Goal: Information Seeking & Learning: Learn about a topic

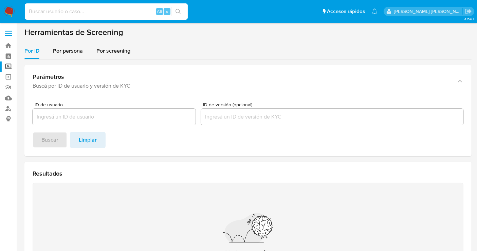
click at [96, 14] on input at bounding box center [106, 11] width 163 height 9
paste input "1748914553"
type input "1748914553"
click at [14, 11] on img at bounding box center [9, 12] width 12 height 12
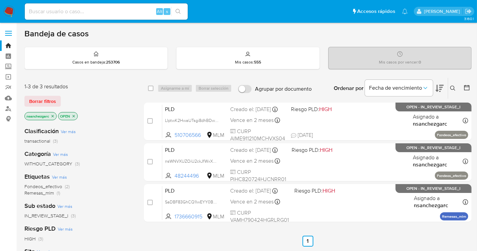
click at [450, 89] on button at bounding box center [453, 88] width 11 height 8
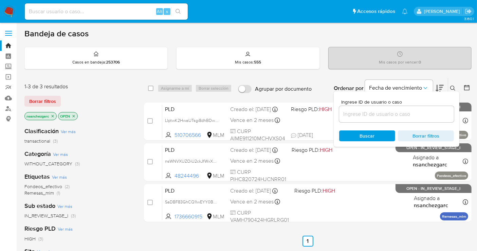
click at [361, 118] on input at bounding box center [396, 114] width 115 height 9
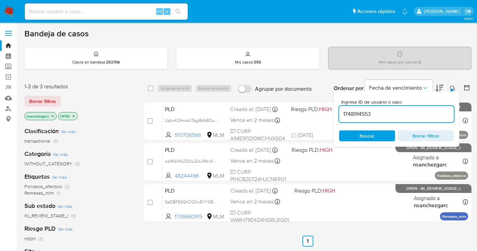
type input "1748914553"
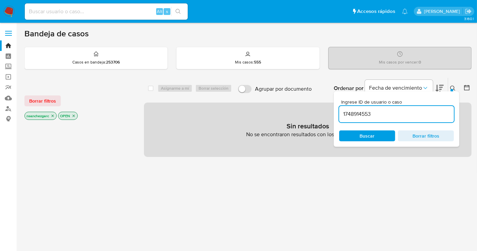
click at [53, 115] on icon "close-filter" at bounding box center [53, 116] width 2 height 2
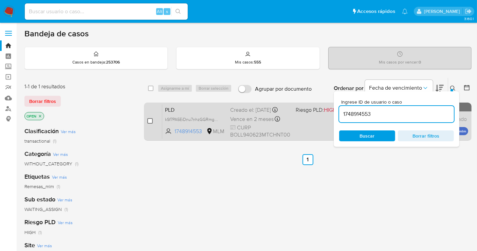
click at [152, 121] on input "checkbox" at bounding box center [149, 120] width 5 height 5
checkbox input "true"
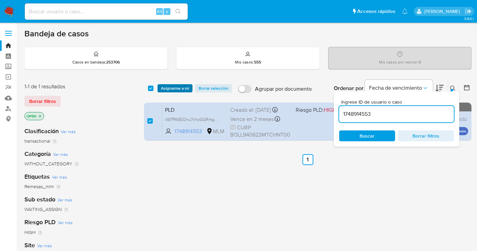
click at [176, 90] on span "Asignarme a mí" at bounding box center [175, 88] width 28 height 7
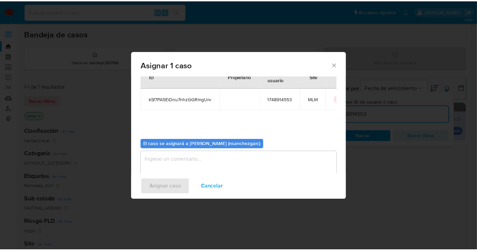
scroll to position [35, 0]
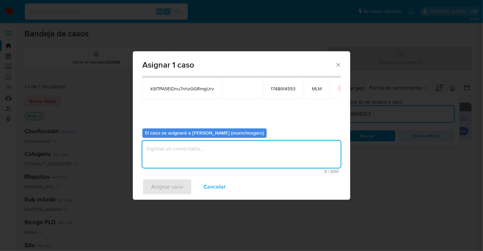
drag, startPoint x: 170, startPoint y: 152, endPoint x: 160, endPoint y: 124, distance: 30.0
click at [169, 151] on textarea "assign-modal" at bounding box center [241, 154] width 198 height 27
type textarea "nesg"
click at [165, 193] on span "Asignar caso" at bounding box center [167, 186] width 32 height 15
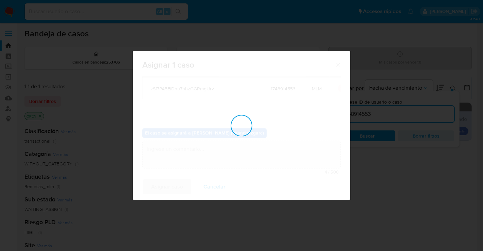
checkbox input "false"
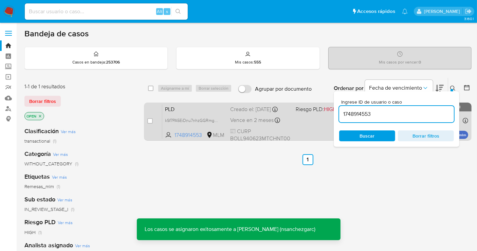
click at [254, 117] on span "Vence en 2 meses" at bounding box center [251, 119] width 43 height 7
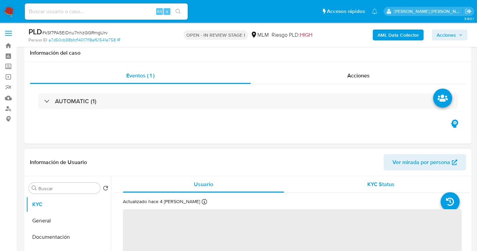
scroll to position [151, 0]
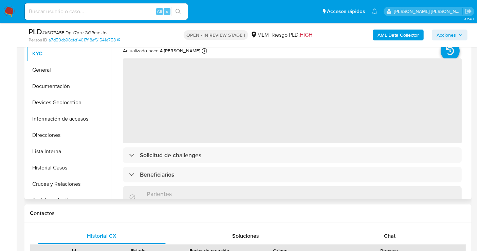
select select "10"
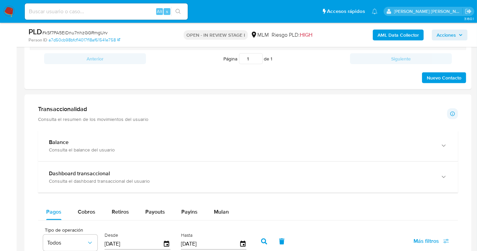
scroll to position [566, 0]
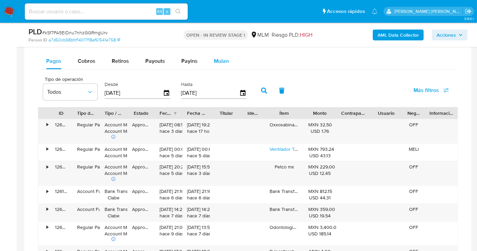
click at [219, 63] on span "Mulan" at bounding box center [221, 61] width 15 height 8
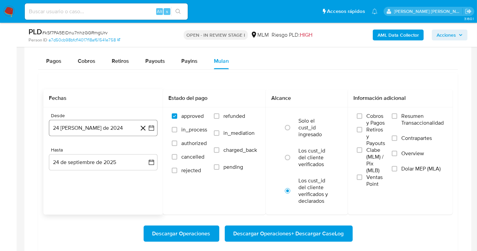
click at [109, 129] on button "24 [PERSON_NAME] de 2024" at bounding box center [103, 128] width 109 height 16
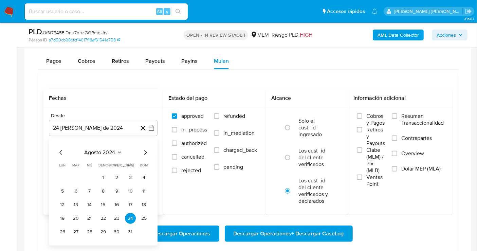
click at [145, 150] on icon "Mes siguiente" at bounding box center [145, 152] width 3 height 5
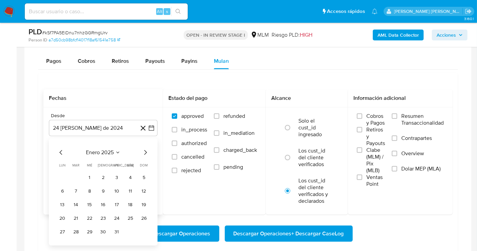
click at [145, 150] on icon "Mes siguiente" at bounding box center [145, 152] width 3 height 5
click at [143, 148] on icon "Mes siguiente" at bounding box center [145, 152] width 8 height 8
click at [143, 150] on icon "Mes siguiente" at bounding box center [145, 152] width 8 height 8
click at [103, 176] on button "1" at bounding box center [103, 177] width 11 height 11
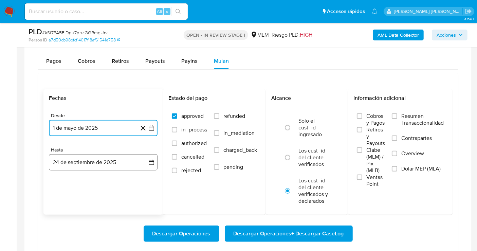
click at [98, 160] on button "24 de septiembre de 2025" at bounding box center [103, 162] width 109 height 16
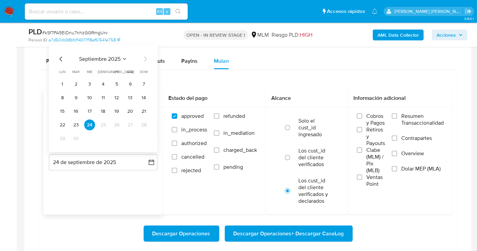
click at [59, 59] on icon "Mes anterior" at bounding box center [61, 59] width 8 height 8
click at [144, 139] on button "31" at bounding box center [144, 138] width 11 height 11
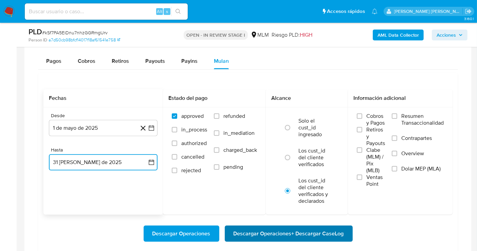
click at [327, 233] on span "Descargar Operaciones + Descargar CaseLog" at bounding box center [289, 233] width 110 height 15
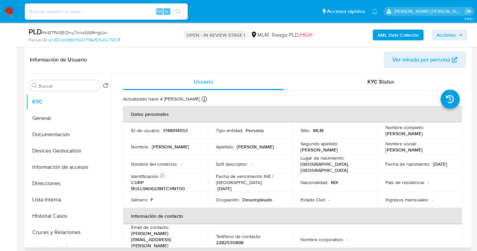
scroll to position [113, 0]
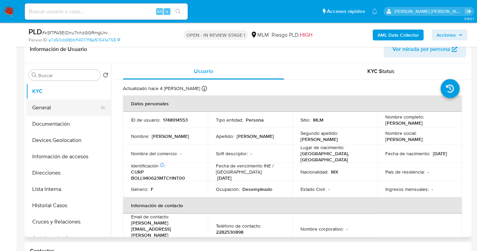
click at [37, 105] on button "General" at bounding box center [65, 108] width 79 height 16
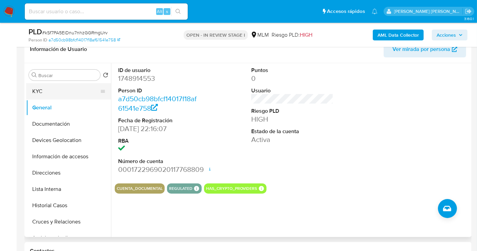
click at [68, 94] on button "KYC" at bounding box center [65, 91] width 79 height 16
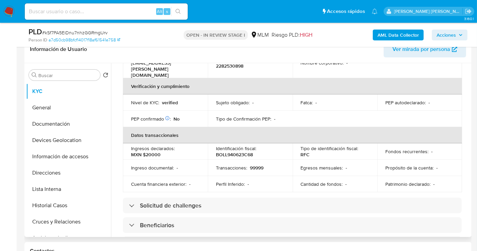
scroll to position [165, 0]
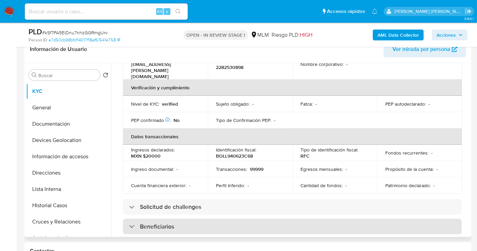
click at [159, 223] on h3 "Beneficiarios" at bounding box center [157, 226] width 34 height 7
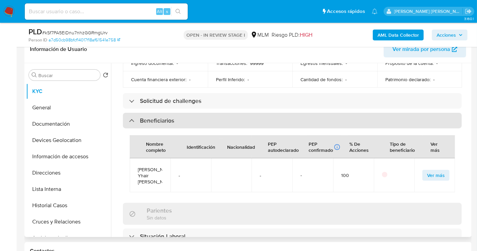
scroll to position [278, 0]
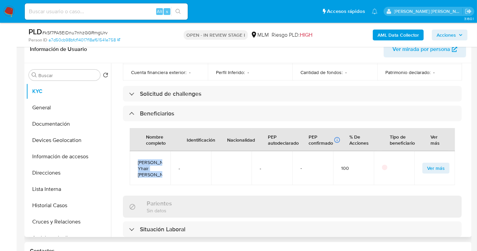
drag, startPoint x: 155, startPoint y: 165, endPoint x: 137, endPoint y: 147, distance: 25.9
click at [137, 151] on td "[PERSON_NAME] Yhair [PERSON_NAME]" at bounding box center [150, 168] width 41 height 34
copy span "[PERSON_NAME] Yhair [PERSON_NAME]"
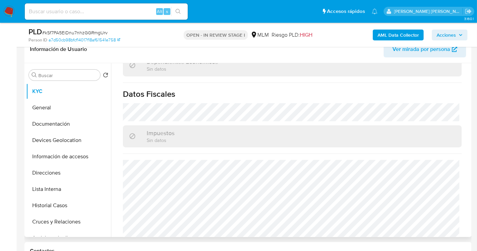
scroll to position [492, 0]
click at [51, 122] on button "Documentación" at bounding box center [65, 124] width 79 height 16
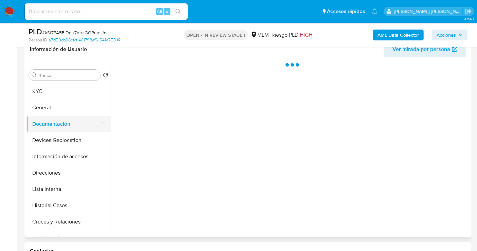
scroll to position [0, 0]
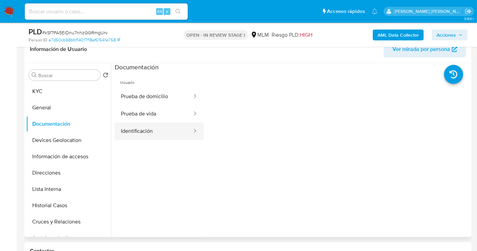
click at [159, 138] on button "Identificación" at bounding box center [154, 131] width 78 height 17
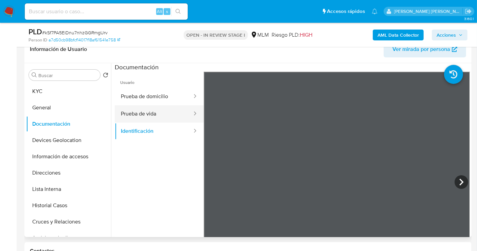
click at [143, 115] on button "Prueba de vida" at bounding box center [154, 113] width 78 height 17
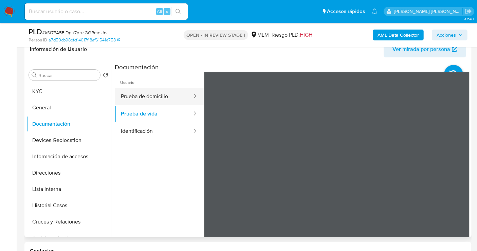
click at [155, 99] on button "Prueba de domicilio" at bounding box center [154, 96] width 78 height 17
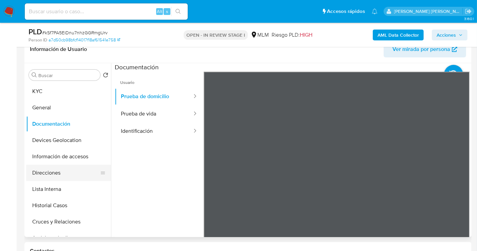
click at [43, 175] on button "Direcciones" at bounding box center [65, 173] width 79 height 16
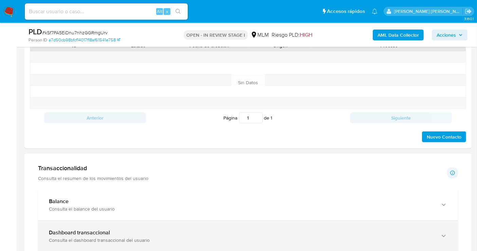
scroll to position [372, 0]
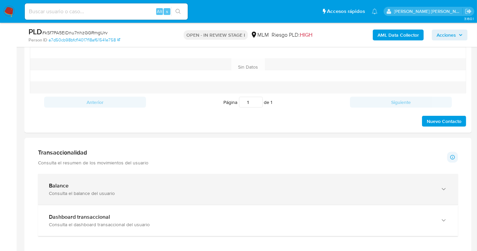
click at [104, 192] on div "Consulta el balance del usuario" at bounding box center [241, 193] width 385 height 6
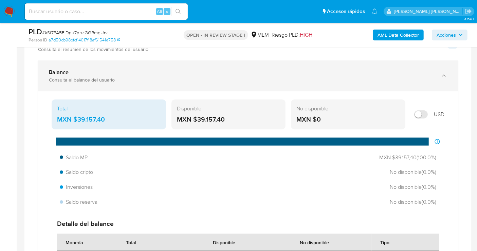
scroll to position [447, 0]
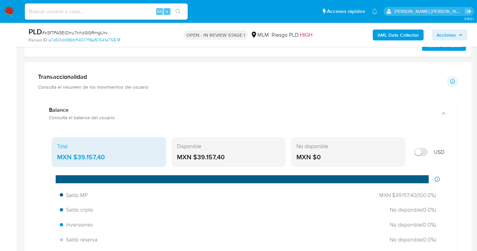
click at [96, 154] on div "MXN $39.157,40" at bounding box center [109, 157] width 104 height 9
click at [95, 154] on div "MXN $39.157,40" at bounding box center [109, 157] width 104 height 9
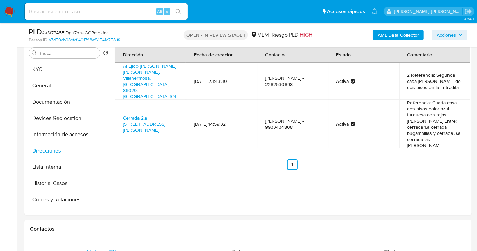
scroll to position [108, 0]
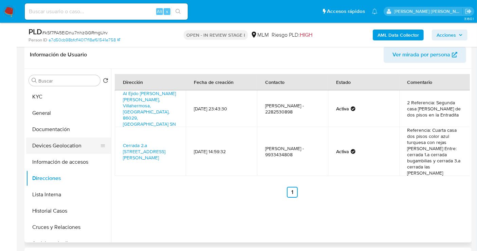
click at [57, 142] on button "Devices Geolocation" at bounding box center [65, 146] width 79 height 16
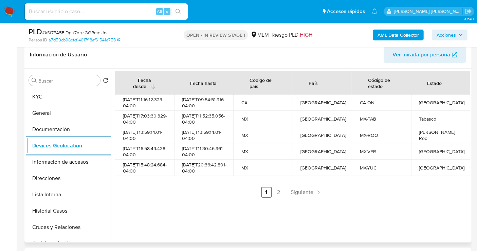
click at [305, 208] on div "Fecha desde [GEOGRAPHIC_DATA] hasta Código de país País Código de estado Estado…" at bounding box center [290, 156] width 359 height 174
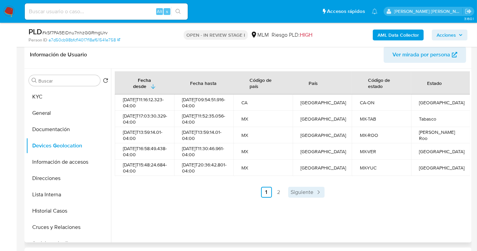
click at [297, 195] on span "Siguiente" at bounding box center [302, 192] width 23 height 5
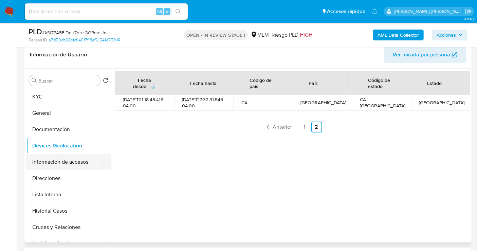
click at [55, 160] on button "Información de accesos" at bounding box center [65, 162] width 79 height 16
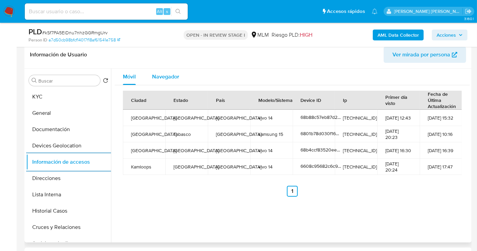
click at [166, 78] on span "Navegador" at bounding box center [165, 77] width 27 height 8
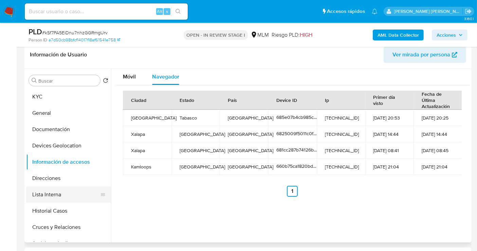
click at [51, 195] on button "Lista Interna" at bounding box center [65, 194] width 79 height 16
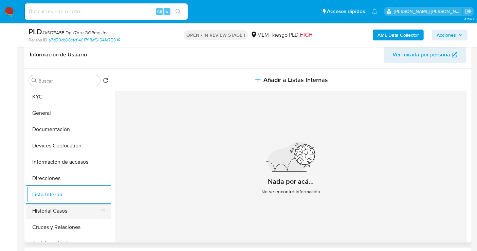
click at [39, 212] on button "Historial Casos" at bounding box center [65, 211] width 79 height 16
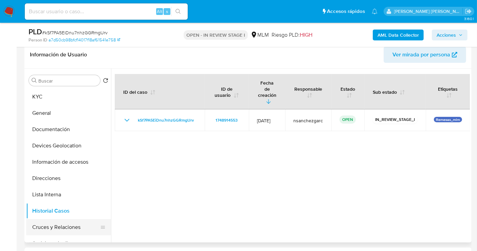
click at [59, 222] on button "Cruces y Relaciones" at bounding box center [65, 227] width 79 height 16
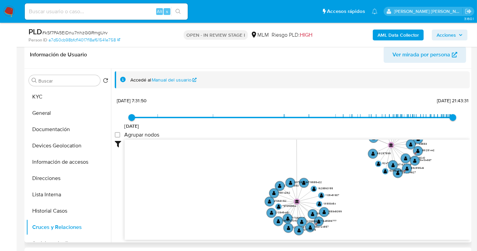
drag, startPoint x: 304, startPoint y: 165, endPoint x: 335, endPoint y: 129, distance: 47.7
click at [335, 129] on div "[DATE] [DATE] 7:31:50 [DATE] 21:43:31 Agrupar nodos Filtros Confianza alta Devi…" at bounding box center [292, 179] width 355 height 169
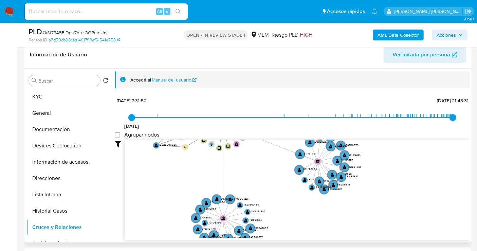
drag, startPoint x: 429, startPoint y: 172, endPoint x: 355, endPoint y: 192, distance: 76.9
click at [355, 192] on icon "device-660b75ca1820bdcdf69857e0  user-1748914553  1748914553 device-6608c9568…" at bounding box center [297, 189] width 345 height 98
